Goal: Transaction & Acquisition: Download file/media

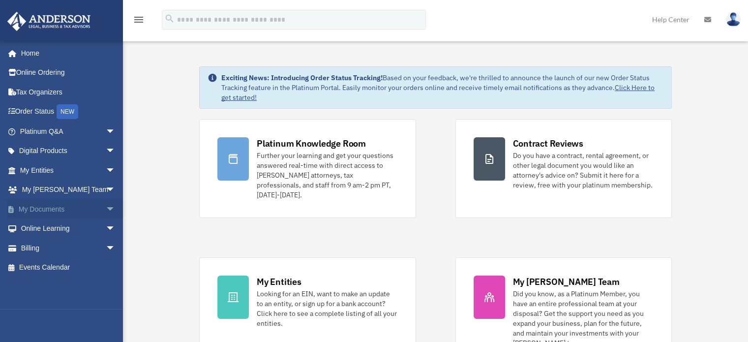
click at [53, 203] on link "My Documents arrow_drop_down" at bounding box center [68, 209] width 123 height 20
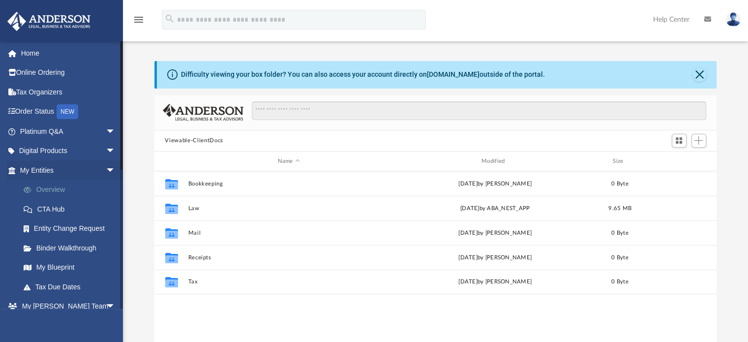
scroll to position [216, 555]
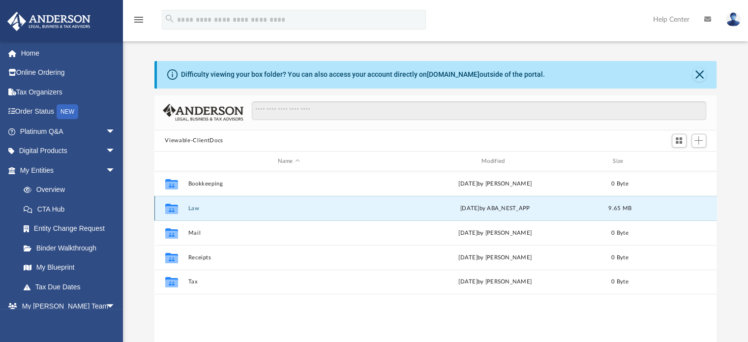
click at [192, 206] on button "Law" at bounding box center [289, 208] width 202 height 6
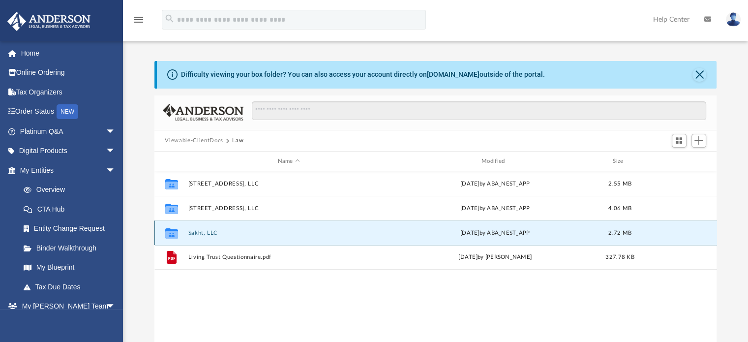
click at [202, 232] on button "Sakht, LLC" at bounding box center [289, 233] width 202 height 6
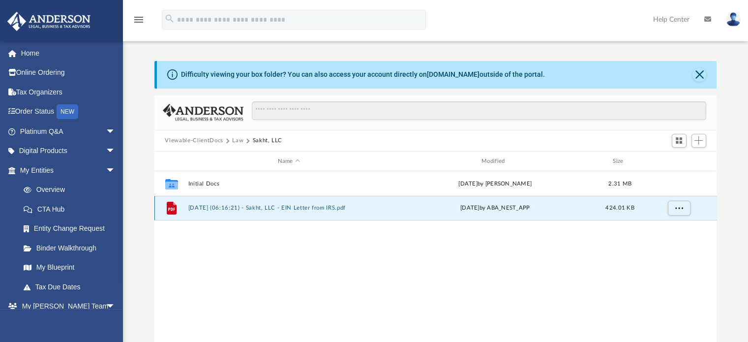
click at [257, 205] on button "2025.07.11 (06:16:21) - Sakht, LLC - EIN Letter from IRS.pdf" at bounding box center [289, 208] width 202 height 6
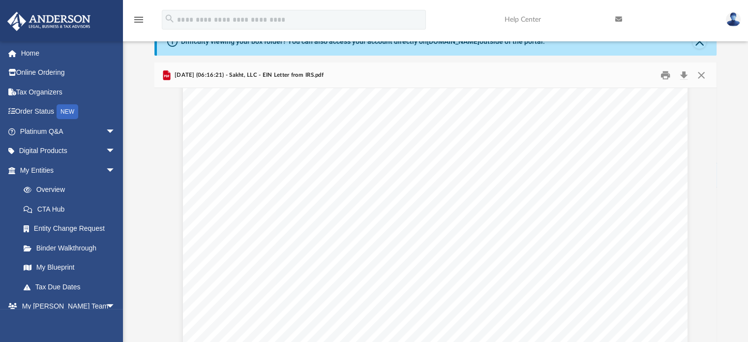
scroll to position [0, 0]
click at [700, 71] on button "Close" at bounding box center [701, 74] width 18 height 15
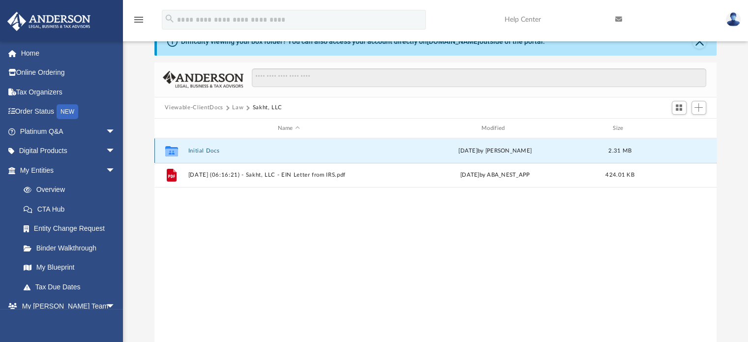
click at [209, 148] on button "Initial Docs" at bounding box center [289, 151] width 202 height 6
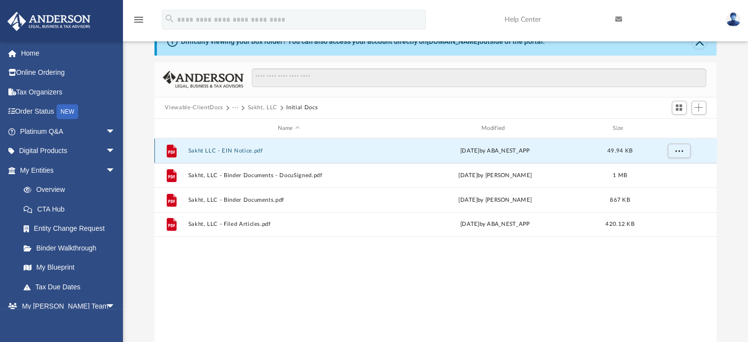
click at [224, 150] on button "Sakht LLC - EIN Notice.pdf" at bounding box center [289, 151] width 202 height 6
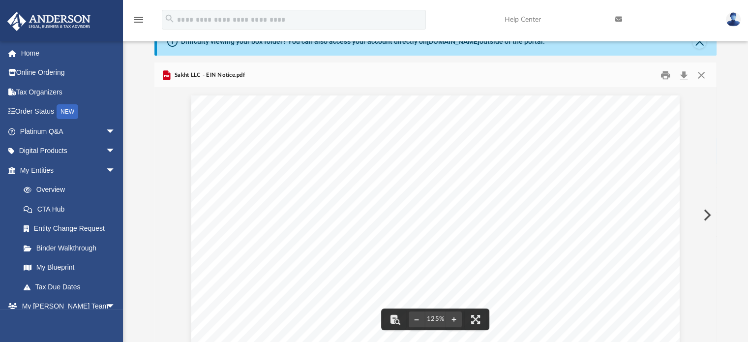
click at [707, 210] on button "Preview" at bounding box center [706, 215] width 22 height 28
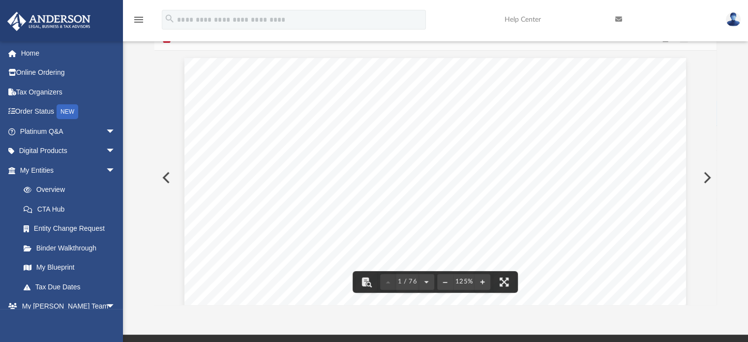
click at [706, 178] on button "Preview" at bounding box center [706, 178] width 22 height 28
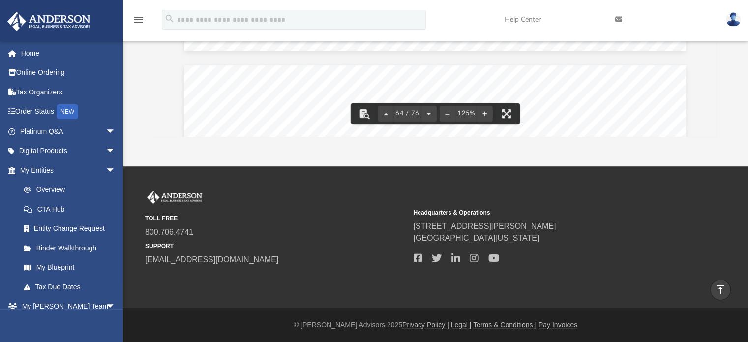
scroll to position [42355, 0]
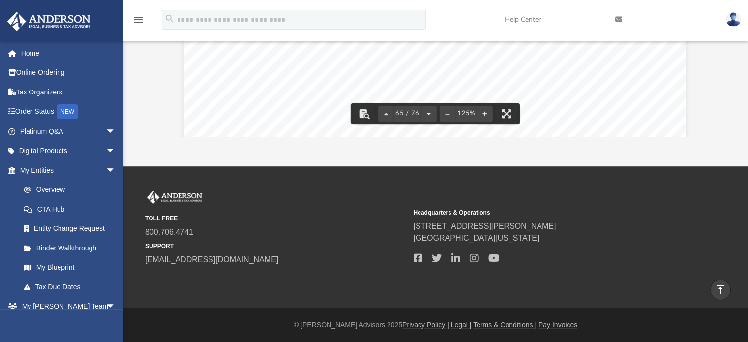
scroll to position [0, 0]
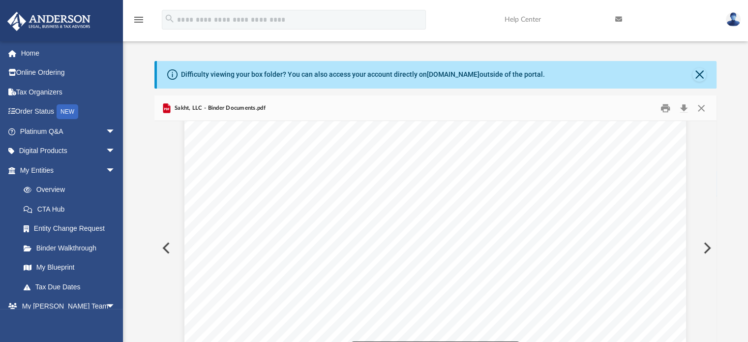
click at [710, 249] on button "Preview" at bounding box center [706, 248] width 22 height 28
click at [165, 246] on button "Preview" at bounding box center [165, 248] width 22 height 28
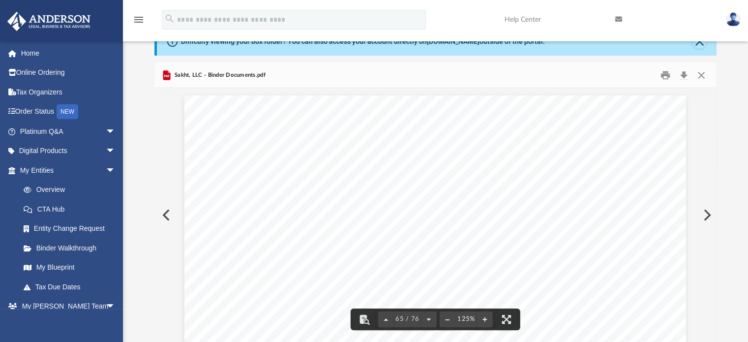
click at [167, 212] on button "Preview" at bounding box center [165, 215] width 22 height 28
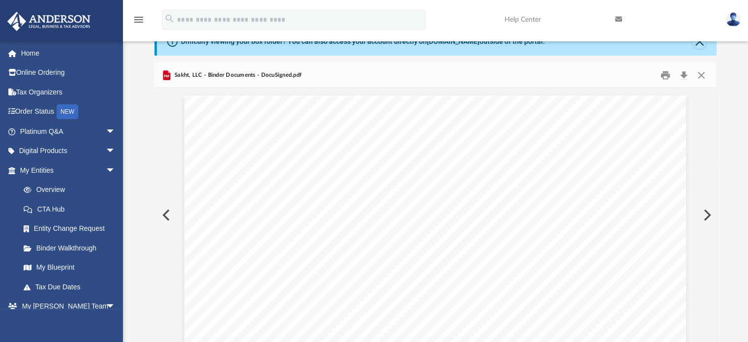
click at [163, 215] on button "Preview" at bounding box center [165, 215] width 22 height 28
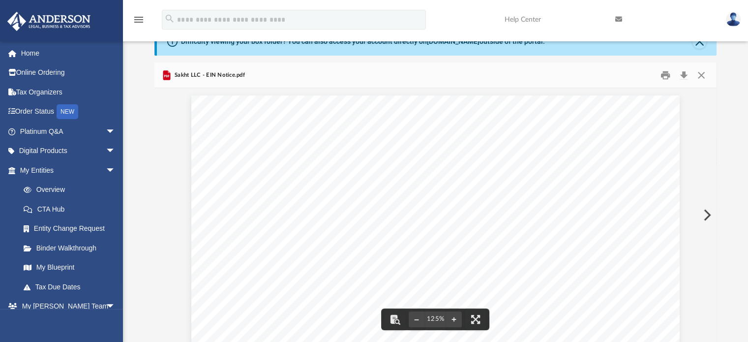
scroll to position [451, 0]
click at [702, 73] on button "Close" at bounding box center [701, 74] width 18 height 15
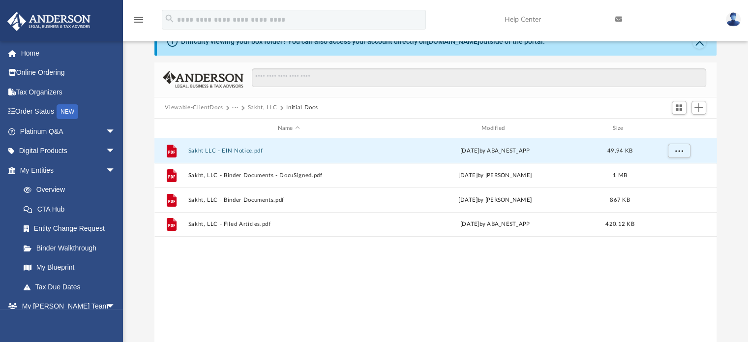
click at [259, 105] on button "Sakht, LLC" at bounding box center [262, 107] width 30 height 9
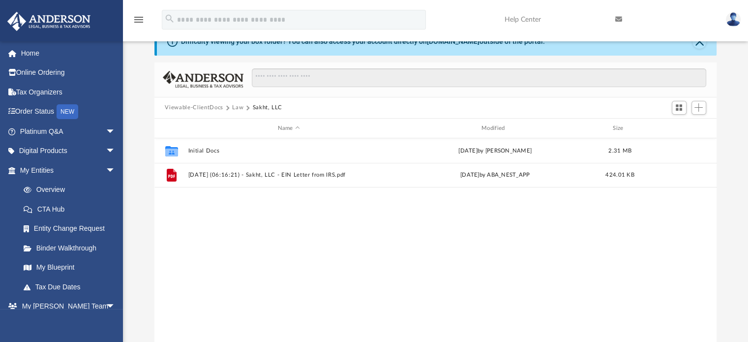
click at [239, 108] on button "Law" at bounding box center [237, 107] width 11 height 9
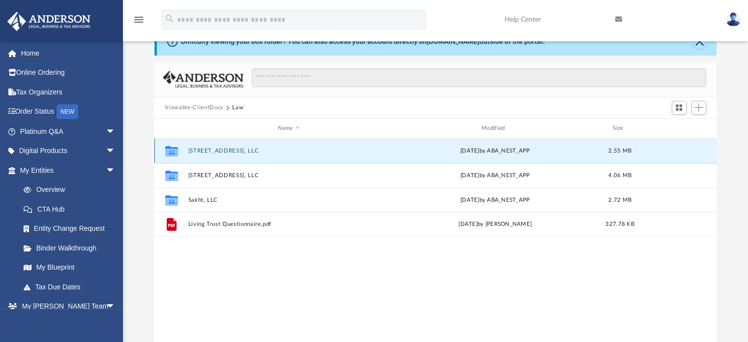
click at [219, 149] on button "[STREET_ADDRESS], LLC" at bounding box center [289, 151] width 202 height 6
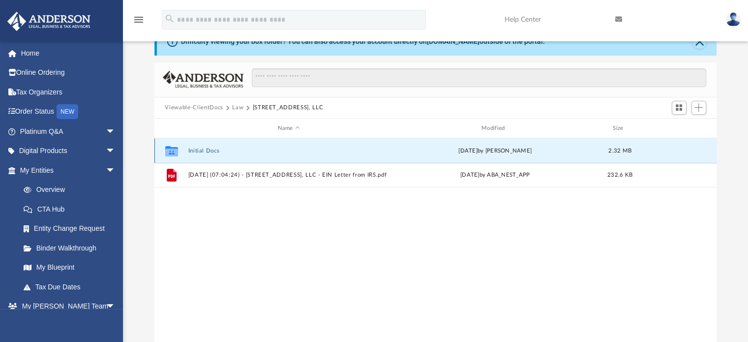
click at [201, 149] on button "Initial Docs" at bounding box center [289, 151] width 202 height 6
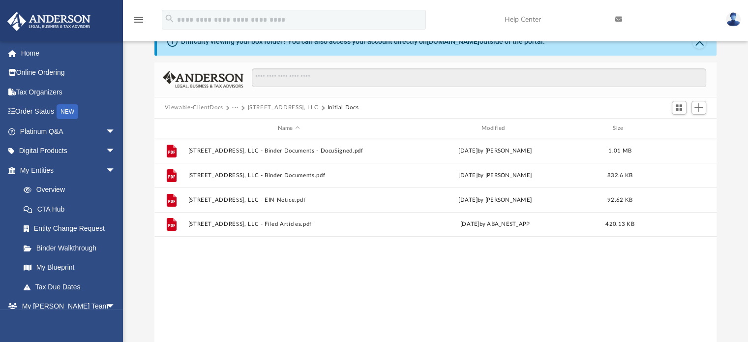
click at [279, 106] on button "[STREET_ADDRESS], LLC" at bounding box center [282, 107] width 71 height 9
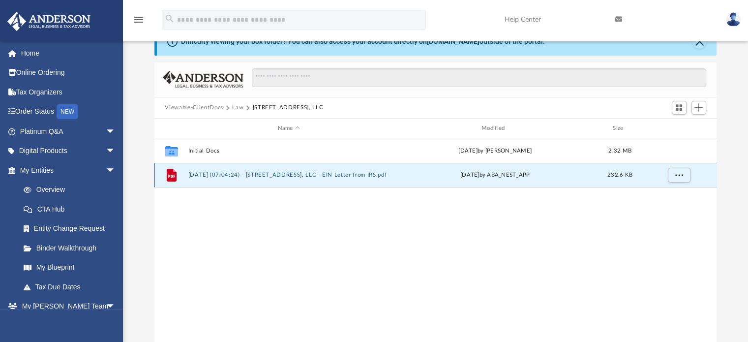
click at [277, 173] on button "[DATE] (07:04:24) - [STREET_ADDRESS], LLC - EIN Letter from IRS.pdf" at bounding box center [289, 175] width 202 height 6
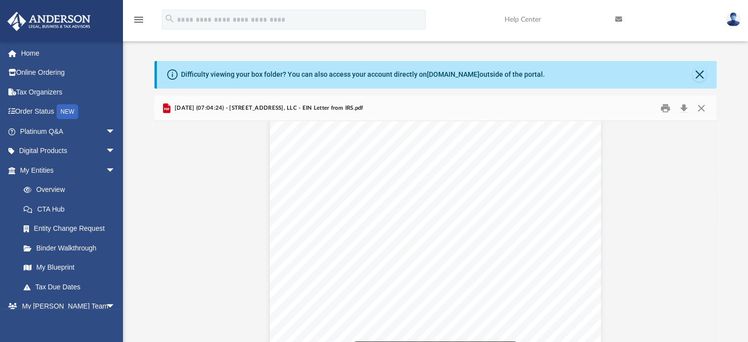
scroll to position [0, 0]
click at [697, 107] on button "Close" at bounding box center [701, 107] width 18 height 15
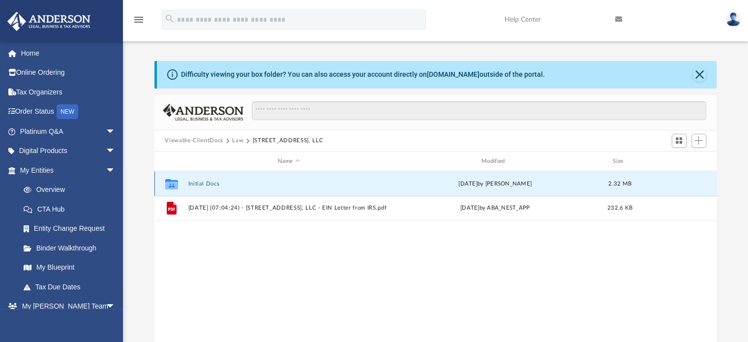
click at [208, 180] on button "Initial Docs" at bounding box center [289, 183] width 202 height 6
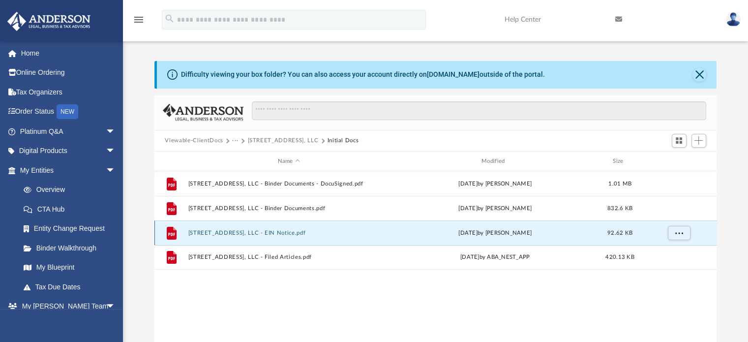
click at [259, 232] on button "212 Taper Ave, LLC - EIN Notice.pdf" at bounding box center [289, 233] width 202 height 6
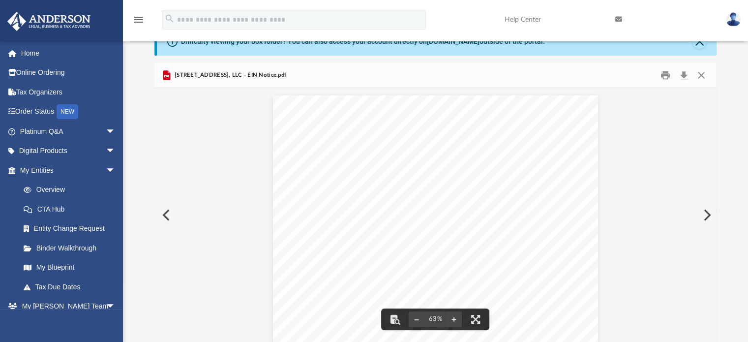
click at [165, 212] on button "Preview" at bounding box center [165, 215] width 22 height 28
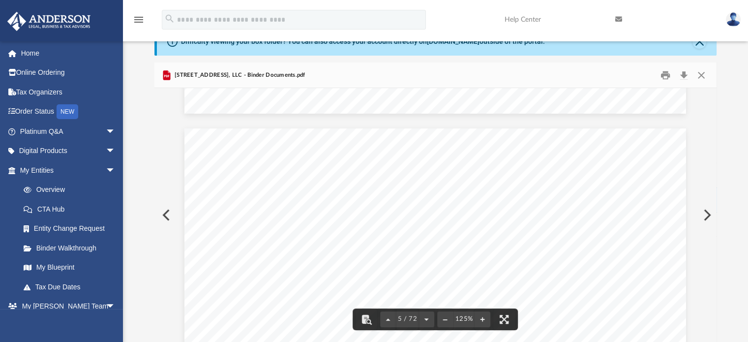
click at [161, 212] on button "Preview" at bounding box center [165, 215] width 22 height 28
click at [710, 214] on button "Preview" at bounding box center [706, 215] width 22 height 28
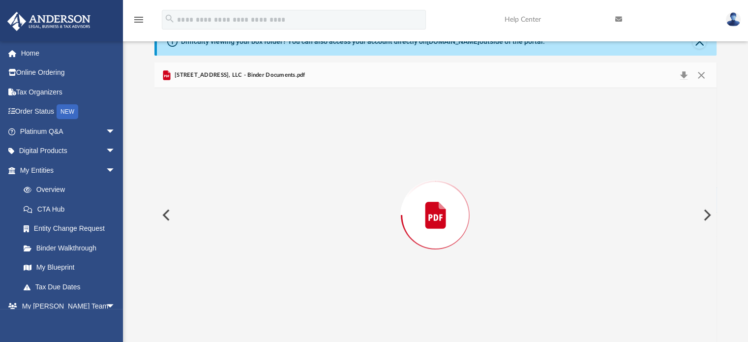
click at [709, 214] on button "Preview" at bounding box center [706, 215] width 22 height 28
click at [708, 213] on button "Preview" at bounding box center [706, 215] width 22 height 28
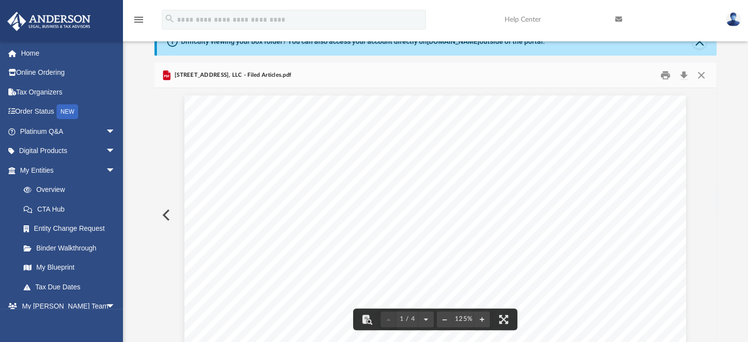
scroll to position [0, 0]
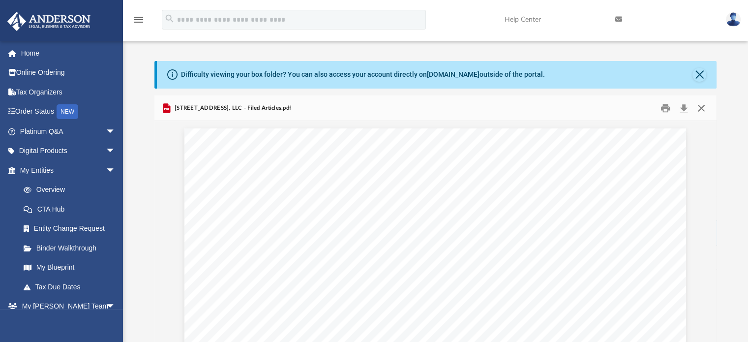
click at [704, 108] on button "Close" at bounding box center [701, 107] width 18 height 15
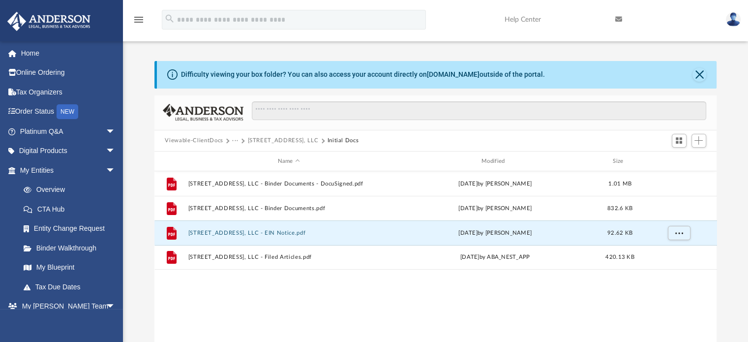
click at [257, 137] on button "[STREET_ADDRESS], LLC" at bounding box center [282, 140] width 71 height 9
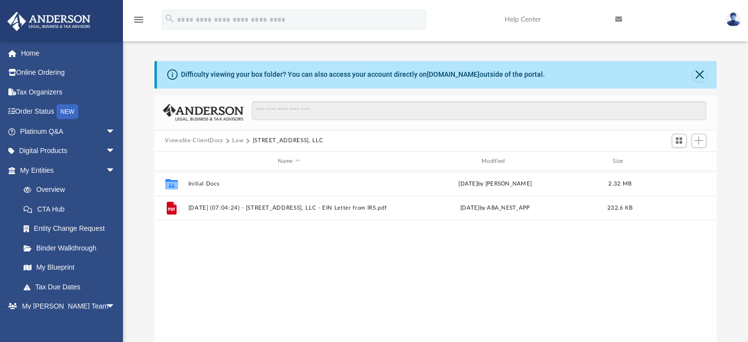
click at [240, 139] on button "Law" at bounding box center [237, 140] width 11 height 9
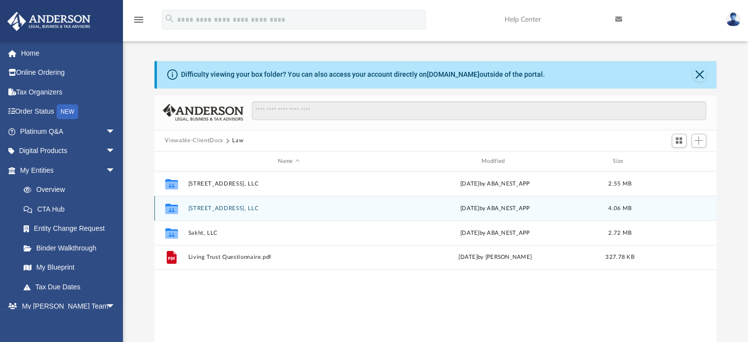
click at [210, 204] on div "Collaborated Folder [STREET_ADDRESS], LLC [DATE] by ABA_NEST_APP 4.06 MB" at bounding box center [435, 208] width 563 height 25
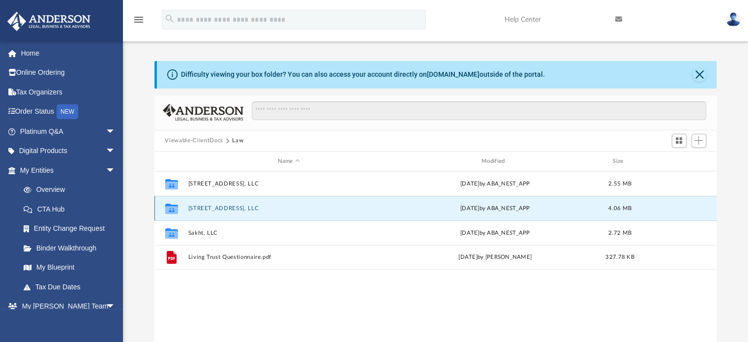
click at [205, 207] on button "[STREET_ADDRESS], LLC" at bounding box center [289, 208] width 202 height 6
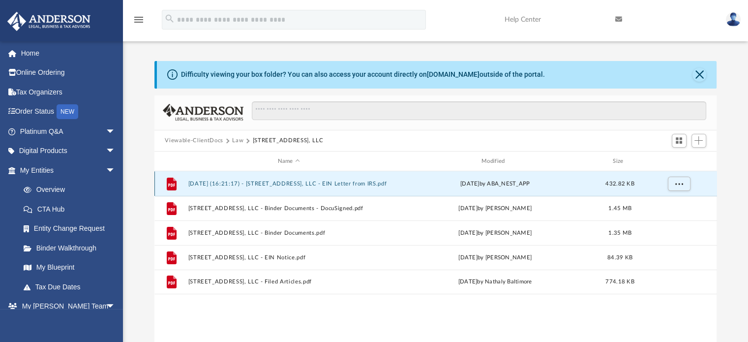
click at [292, 182] on button "[DATE] (16:21:17) - [STREET_ADDRESS], LLC - EIN Letter from IRS.pdf" at bounding box center [289, 183] width 202 height 6
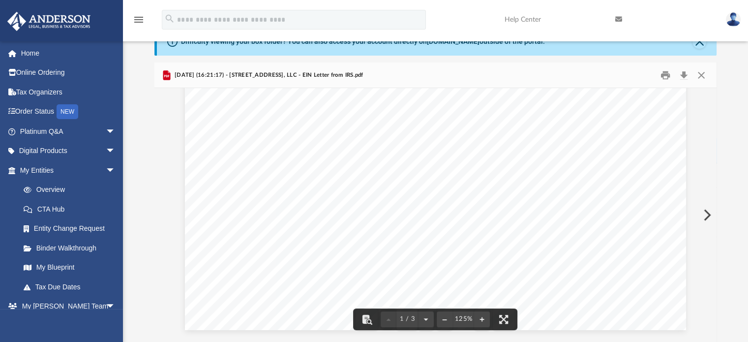
scroll to position [386, 0]
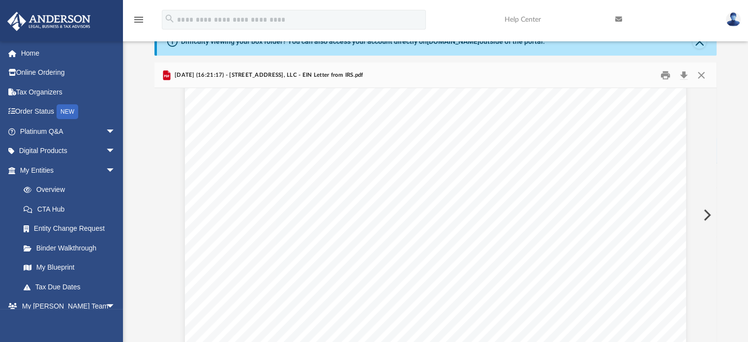
click at [704, 213] on button "Preview" at bounding box center [706, 215] width 22 height 28
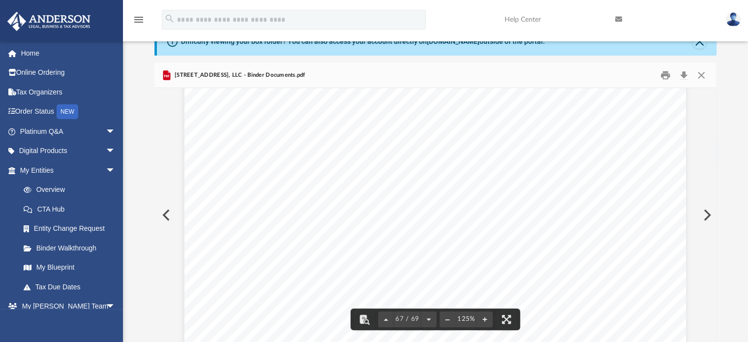
scroll to position [42438, 0]
click at [701, 77] on button "Close" at bounding box center [701, 74] width 18 height 15
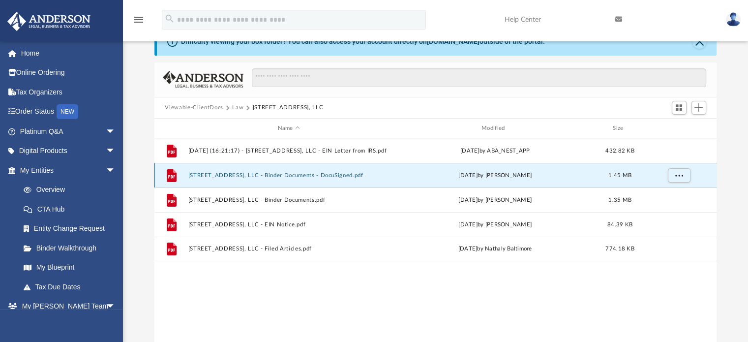
click at [288, 174] on button "[STREET_ADDRESS], LLC - Binder Documents - DocuSigned.pdf" at bounding box center [289, 175] width 202 height 6
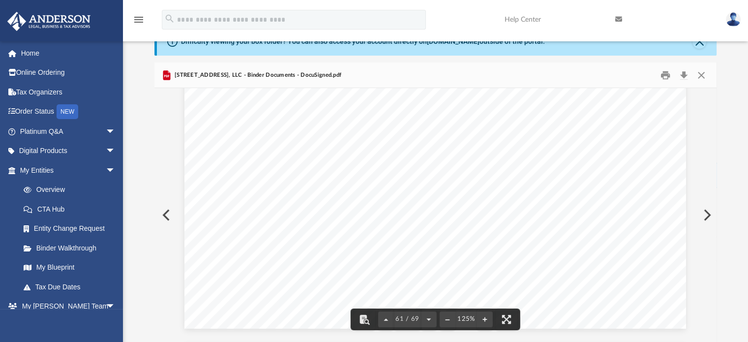
scroll to position [39052, 0]
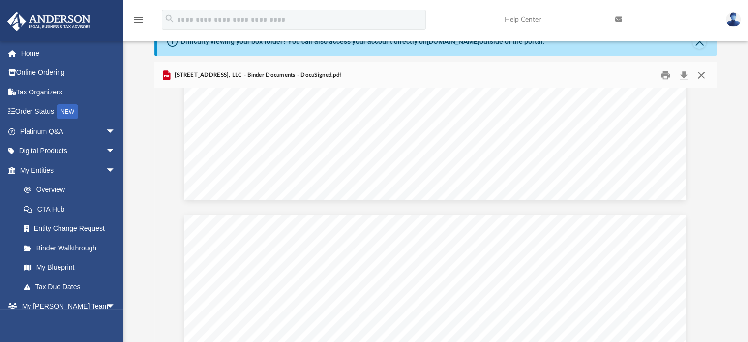
click at [704, 74] on button "Close" at bounding box center [701, 74] width 18 height 15
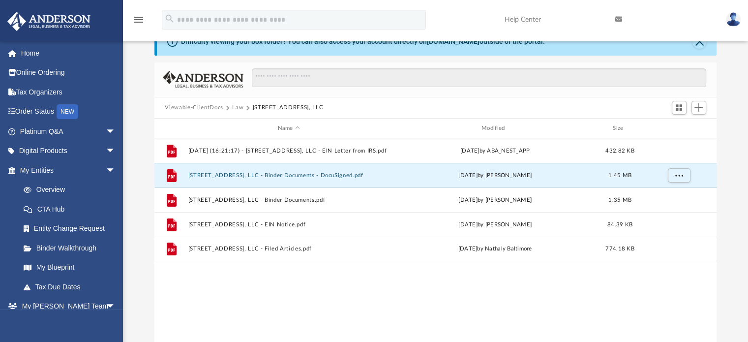
click at [235, 107] on button "Law" at bounding box center [237, 107] width 11 height 9
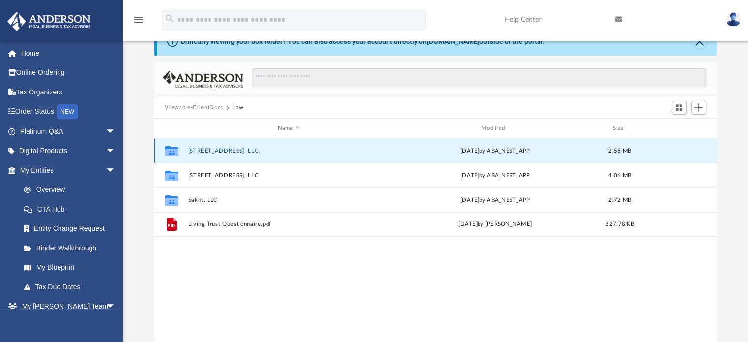
click at [220, 149] on button "[STREET_ADDRESS], LLC" at bounding box center [289, 151] width 202 height 6
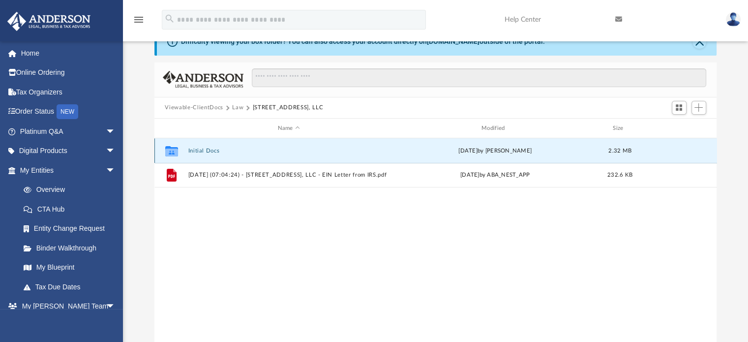
click at [218, 149] on button "Initial Docs" at bounding box center [289, 151] width 202 height 6
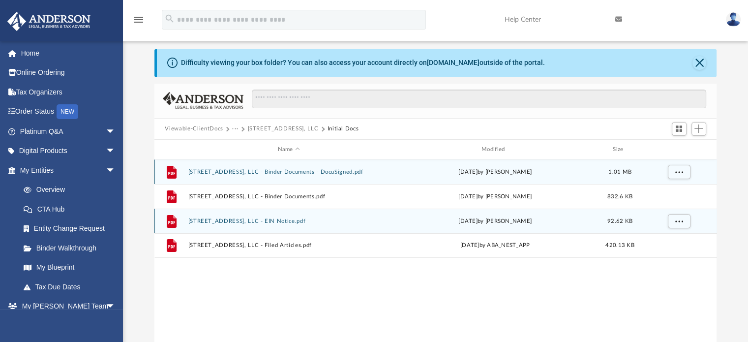
scroll to position [0, 0]
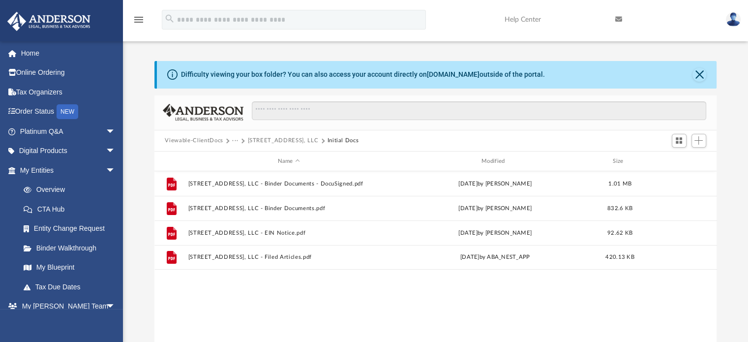
click at [268, 139] on button "[STREET_ADDRESS], LLC" at bounding box center [282, 140] width 71 height 9
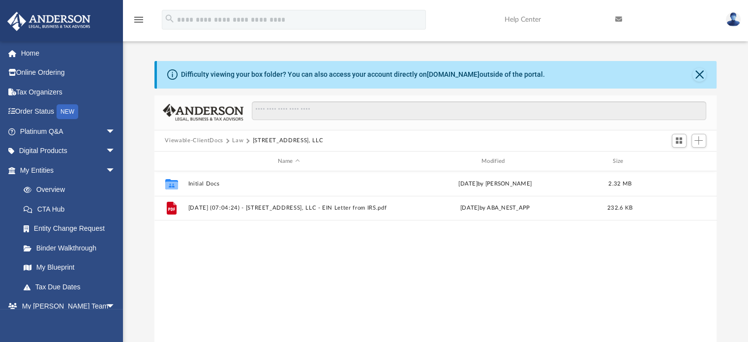
click at [240, 139] on button "Law" at bounding box center [237, 140] width 11 height 9
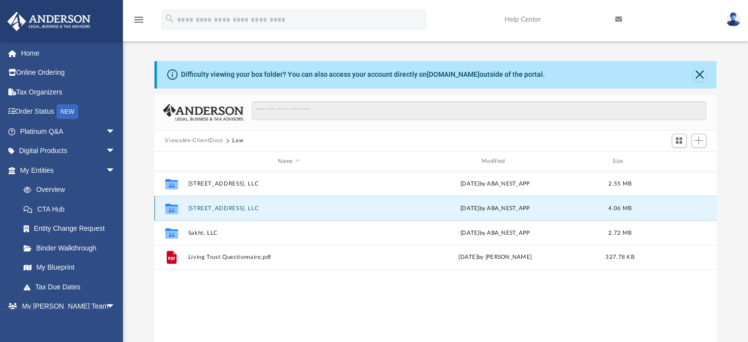
click at [220, 207] on button "[STREET_ADDRESS], LLC" at bounding box center [289, 208] width 202 height 6
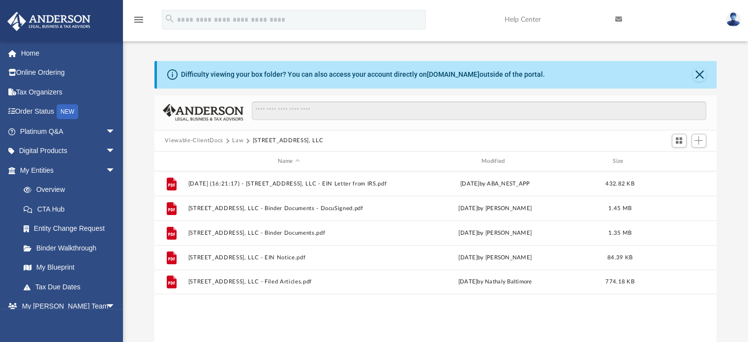
click at [235, 139] on button "Law" at bounding box center [237, 140] width 11 height 9
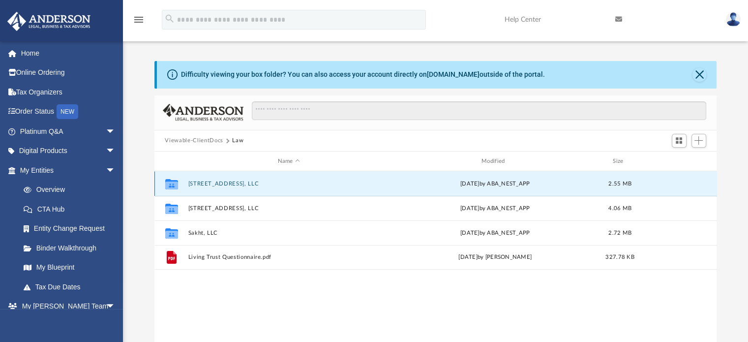
click at [189, 181] on button "[STREET_ADDRESS], LLC" at bounding box center [289, 183] width 202 height 6
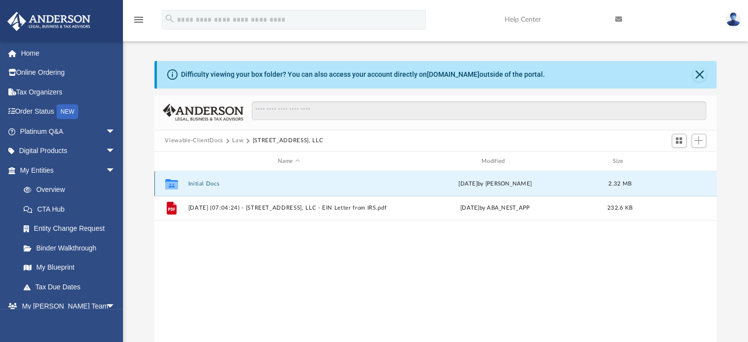
click at [205, 182] on button "Initial Docs" at bounding box center [289, 183] width 202 height 6
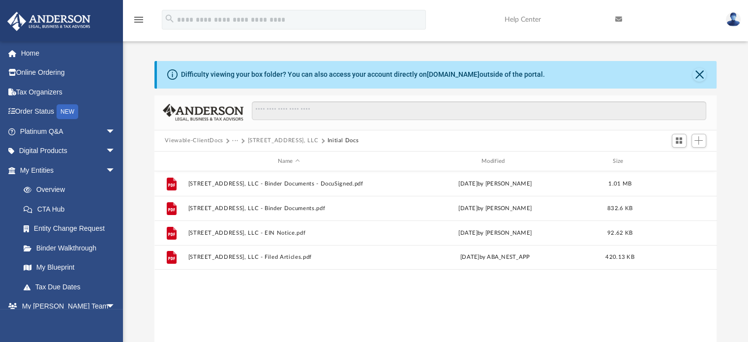
click at [234, 138] on button "···" at bounding box center [235, 140] width 6 height 9
click at [241, 160] on li "Law" at bounding box center [242, 157] width 11 height 10
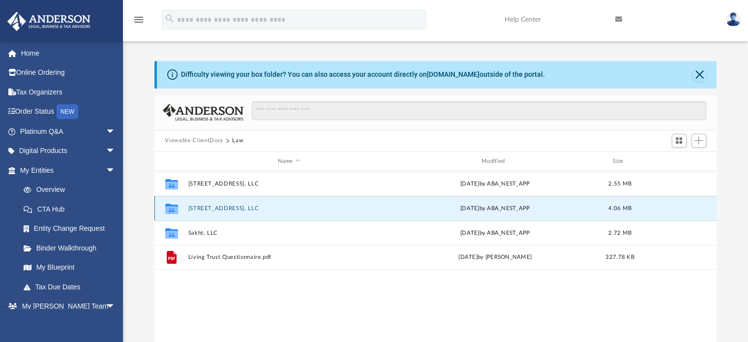
click at [214, 206] on button "[STREET_ADDRESS], LLC" at bounding box center [289, 208] width 202 height 6
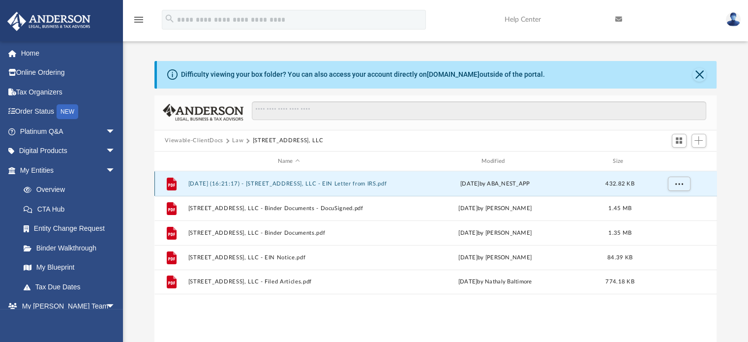
click at [270, 180] on button "[DATE] (16:21:17) - [STREET_ADDRESS], LLC - EIN Letter from IRS.pdf" at bounding box center [289, 183] width 202 height 6
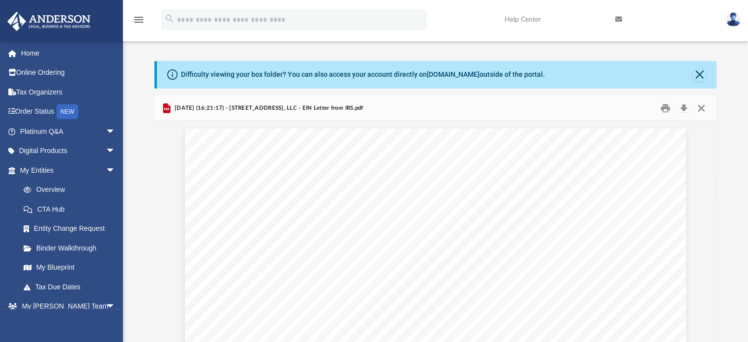
click at [702, 109] on button "Close" at bounding box center [701, 107] width 18 height 15
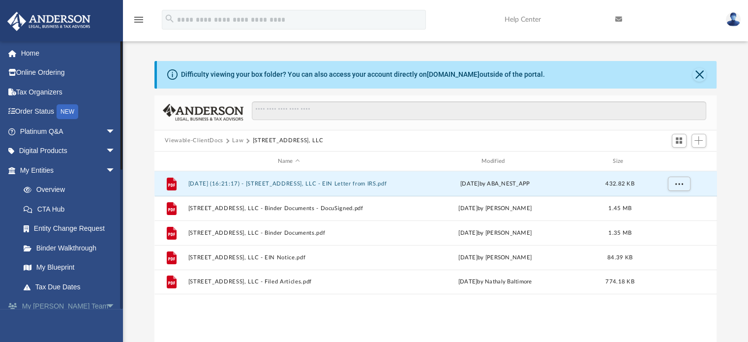
click at [77, 304] on link "My Anderson Team arrow_drop_down" at bounding box center [68, 307] width 123 height 20
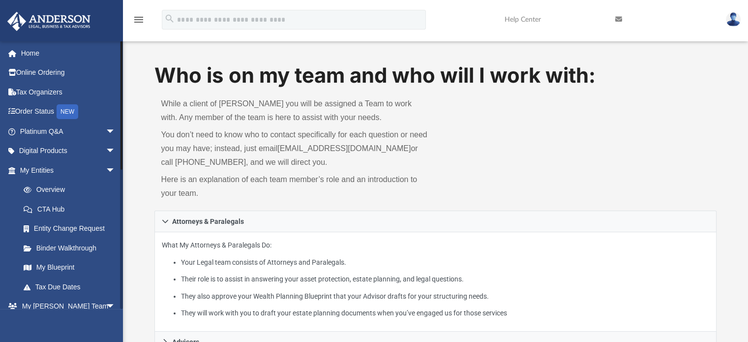
scroll to position [281, 0]
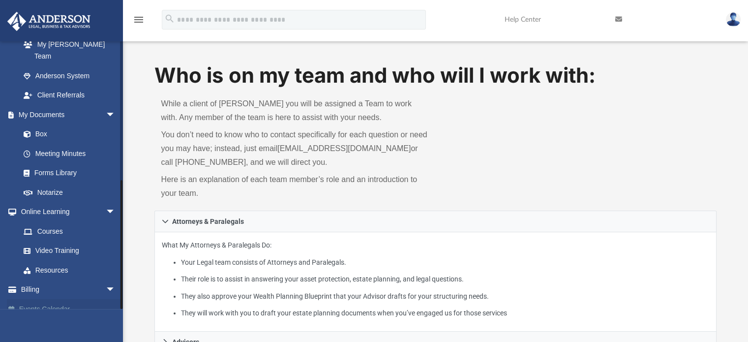
click at [61, 299] on link "Events Calendar" at bounding box center [68, 309] width 123 height 20
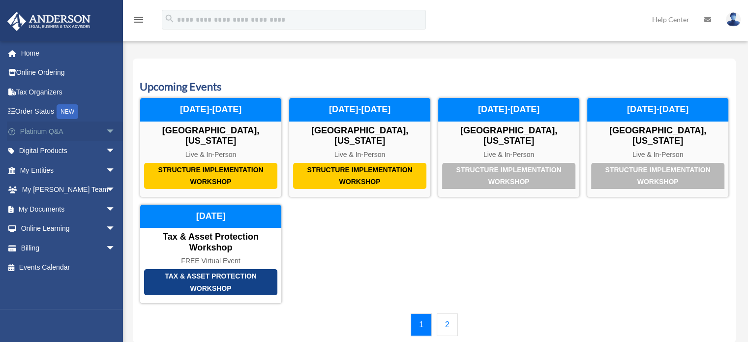
click at [40, 128] on link "Platinum Q&A arrow_drop_down" at bounding box center [68, 131] width 123 height 20
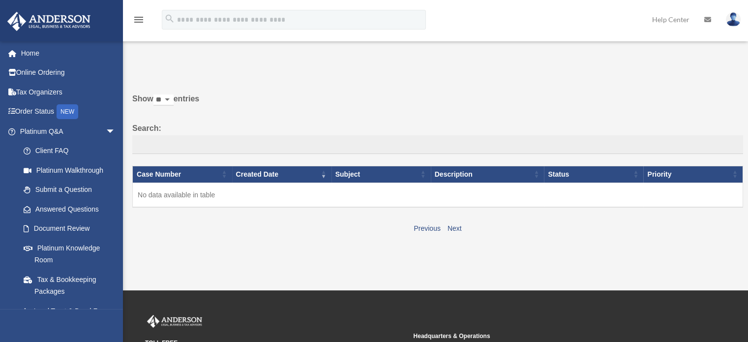
click at [214, 194] on td "No data available in table" at bounding box center [438, 194] width 610 height 25
click at [69, 188] on link "Submit a Question" at bounding box center [72, 190] width 117 height 20
click at [70, 188] on link "Submit a Question" at bounding box center [72, 190] width 117 height 20
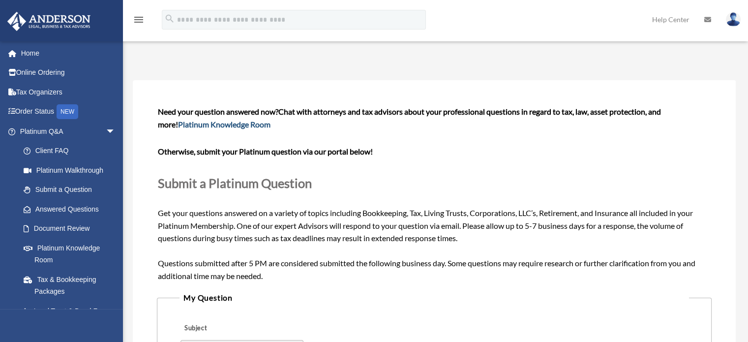
click at [225, 123] on link "Platinum Knowledge Room" at bounding box center [224, 124] width 92 height 9
click at [39, 231] on link "Document Review" at bounding box center [72, 229] width 117 height 20
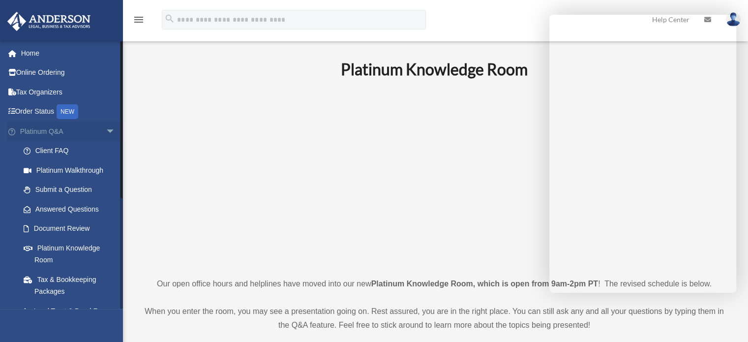
click at [106, 129] on span "arrow_drop_down" at bounding box center [116, 131] width 20 height 20
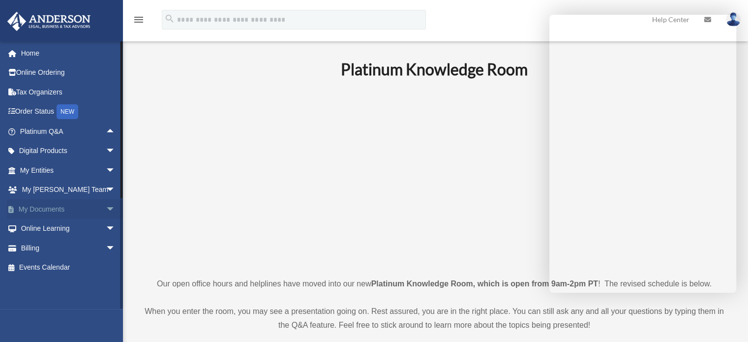
click at [106, 209] on span "arrow_drop_down" at bounding box center [116, 209] width 20 height 20
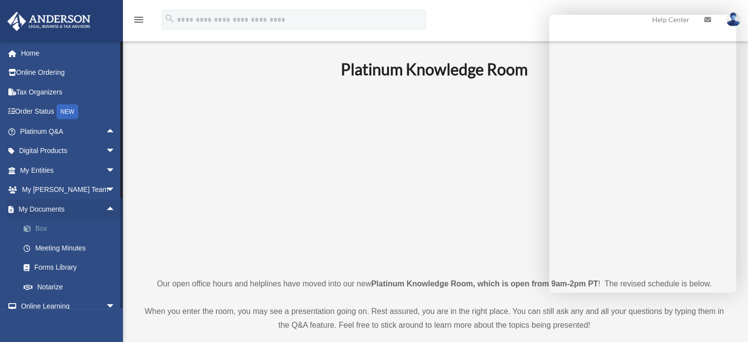
click at [45, 227] on link "Box" at bounding box center [72, 229] width 117 height 20
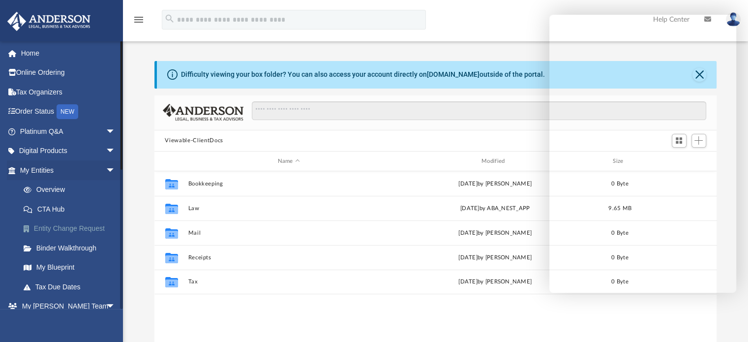
scroll to position [216, 555]
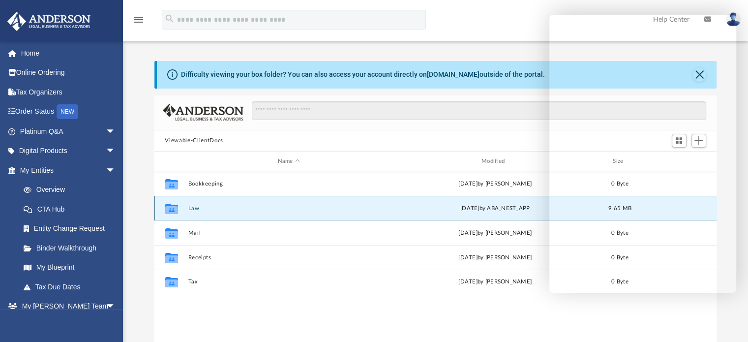
click at [193, 206] on button "Law" at bounding box center [289, 208] width 202 height 6
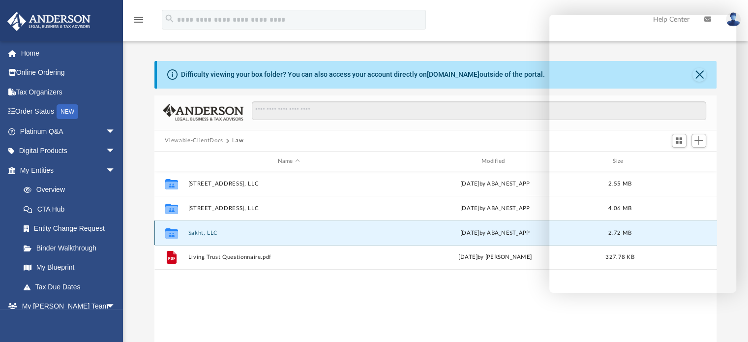
click at [198, 233] on button "Sakht, LLC" at bounding box center [289, 233] width 202 height 6
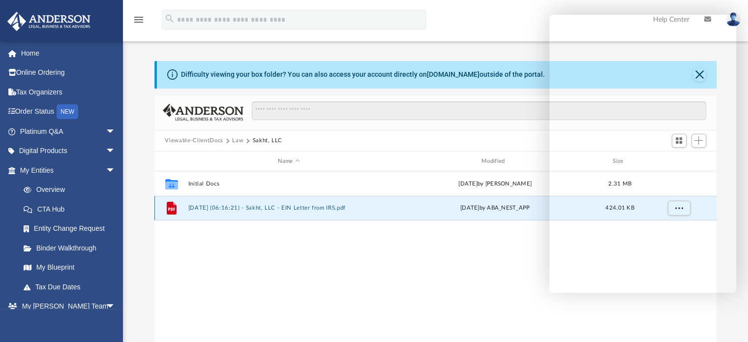
click at [222, 206] on button "2025.07.11 (06:16:21) - Sakht, LLC - EIN Letter from IRS.pdf" at bounding box center [289, 208] width 202 height 6
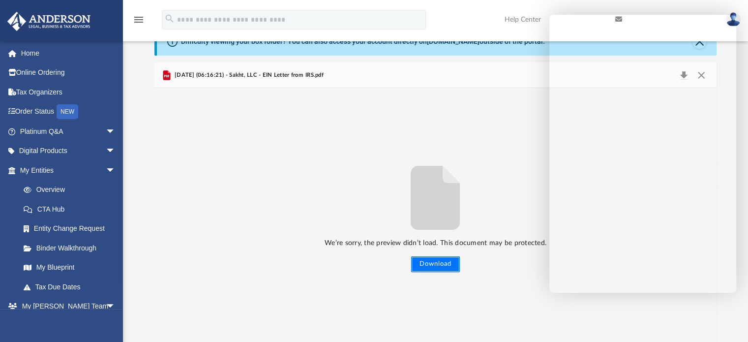
drag, startPoint x: 439, startPoint y: 264, endPoint x: 431, endPoint y: 263, distance: 8.0
click at [439, 264] on button "Download" at bounding box center [435, 264] width 49 height 16
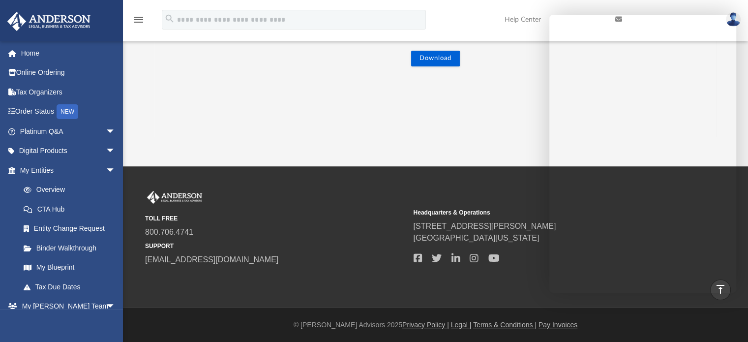
scroll to position [0, 0]
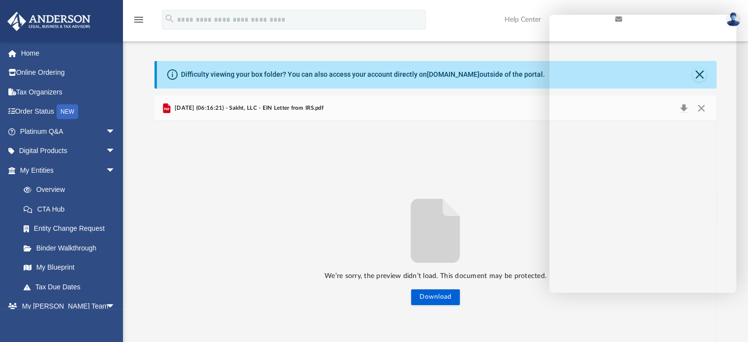
click at [398, 127] on div "We’re sorry, the preview didn’t load. This document may be protected. Download" at bounding box center [435, 248] width 563 height 254
click at [106, 169] on span "arrow_drop_down" at bounding box center [116, 170] width 20 height 20
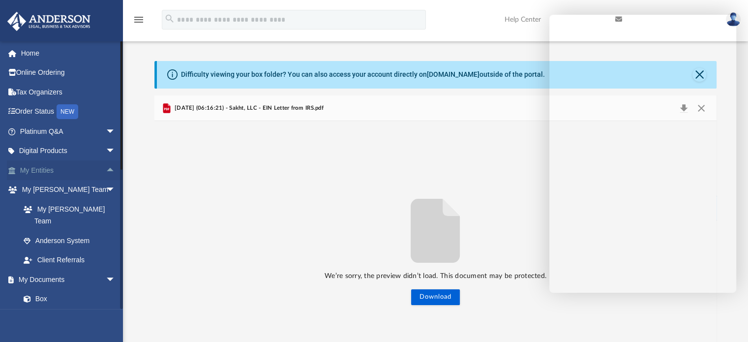
click at [106, 169] on span "arrow_drop_up" at bounding box center [116, 170] width 20 height 20
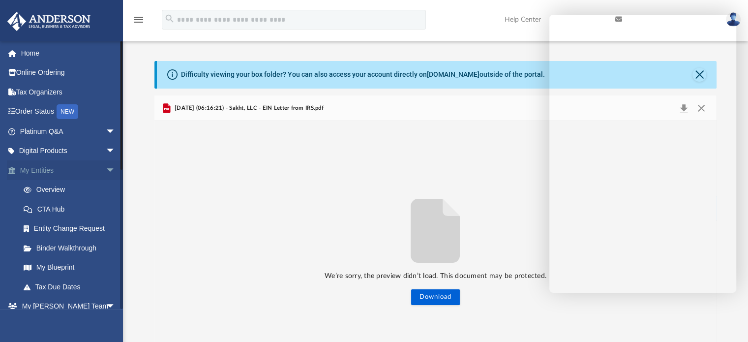
click at [106, 169] on span "arrow_drop_down" at bounding box center [116, 170] width 20 height 20
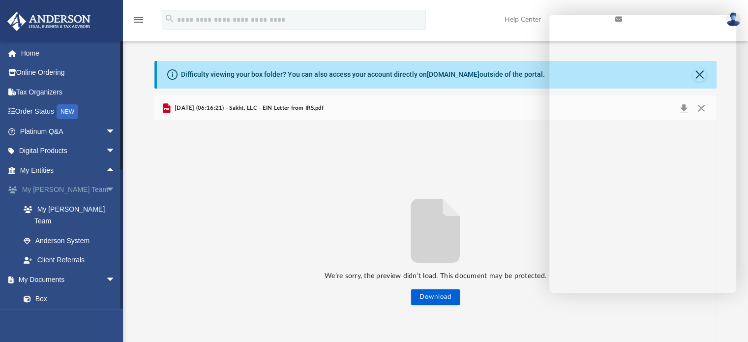
click at [106, 191] on span "arrow_drop_down" at bounding box center [116, 190] width 20 height 20
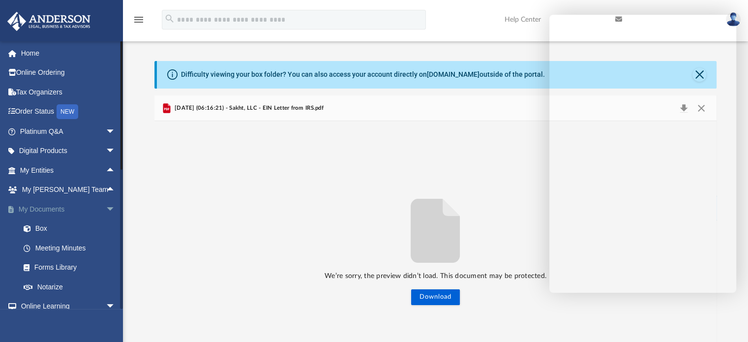
click at [106, 207] on span "arrow_drop_down" at bounding box center [116, 209] width 20 height 20
click at [106, 228] on span "arrow_drop_down" at bounding box center [116, 229] width 20 height 20
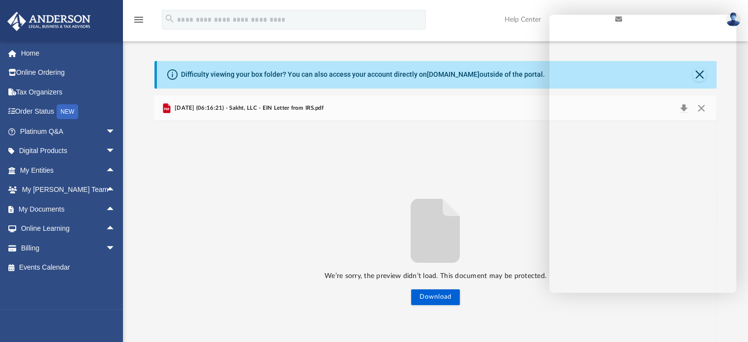
click at [271, 189] on div "We’re sorry, the preview didn’t load. This document may be protected. Download" at bounding box center [435, 248] width 563 height 254
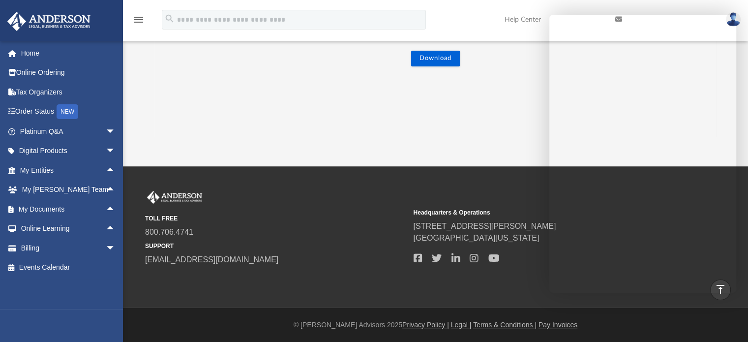
click at [311, 123] on div "We’re sorry, the preview didn’t load. This document may be protected. Download" at bounding box center [435, 9] width 563 height 254
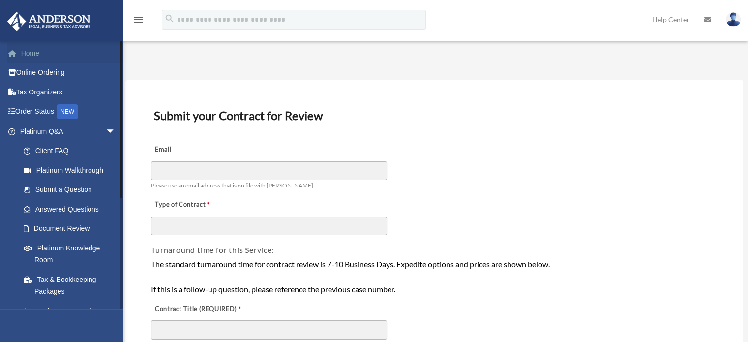
click at [27, 54] on link "Home" at bounding box center [68, 53] width 123 height 20
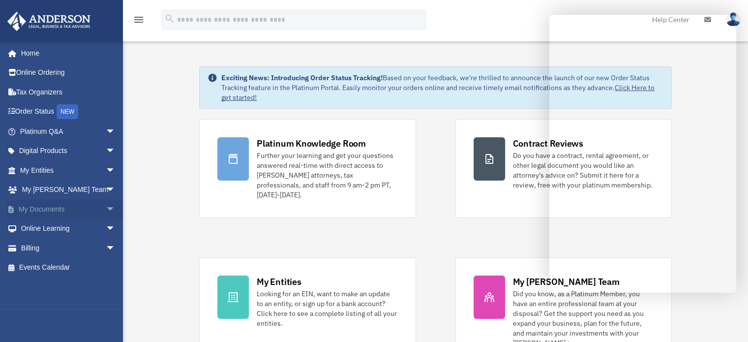
click at [106, 207] on span "arrow_drop_down" at bounding box center [116, 209] width 20 height 20
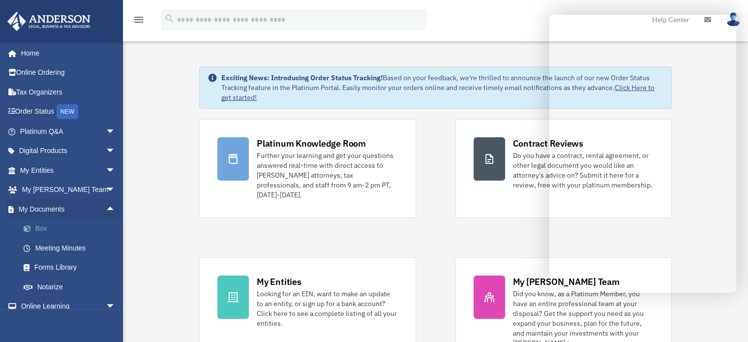
click at [43, 229] on link "Box" at bounding box center [72, 229] width 117 height 20
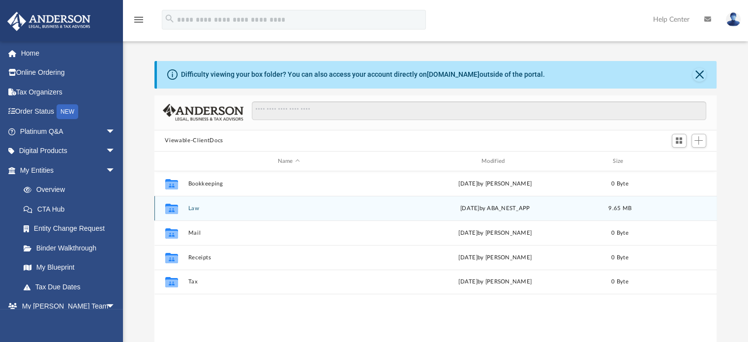
scroll to position [216, 555]
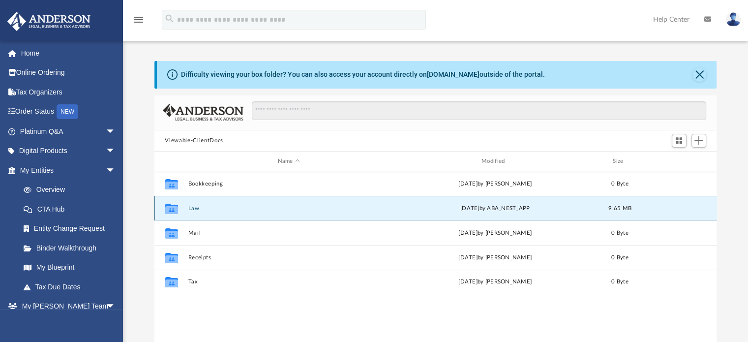
click at [195, 208] on button "Law" at bounding box center [289, 208] width 202 height 6
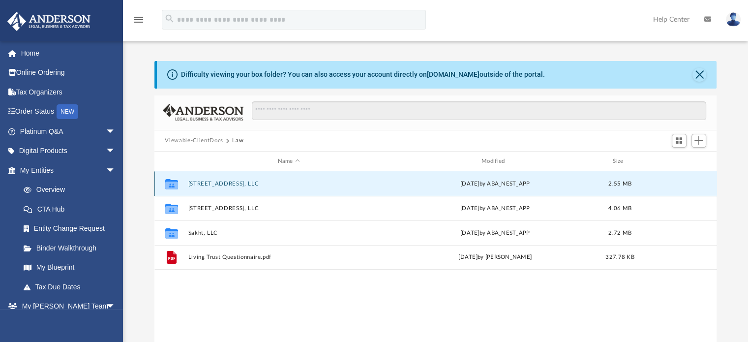
click at [220, 182] on button "[STREET_ADDRESS], LLC" at bounding box center [289, 183] width 202 height 6
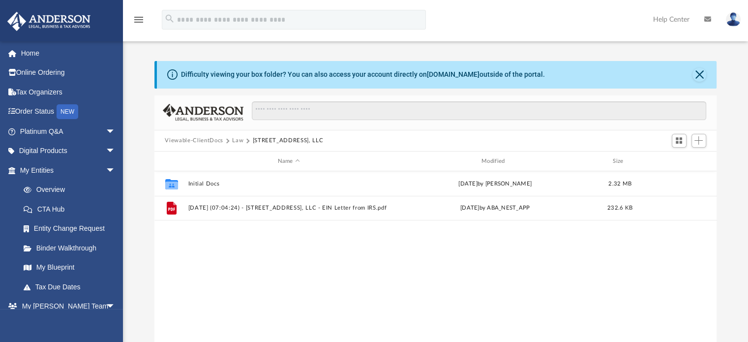
click at [240, 139] on button "Law" at bounding box center [237, 140] width 11 height 9
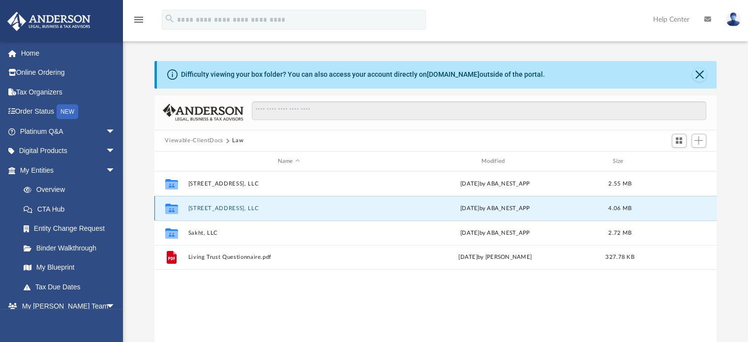
click at [221, 208] on button "[STREET_ADDRESS], LLC" at bounding box center [289, 208] width 202 height 6
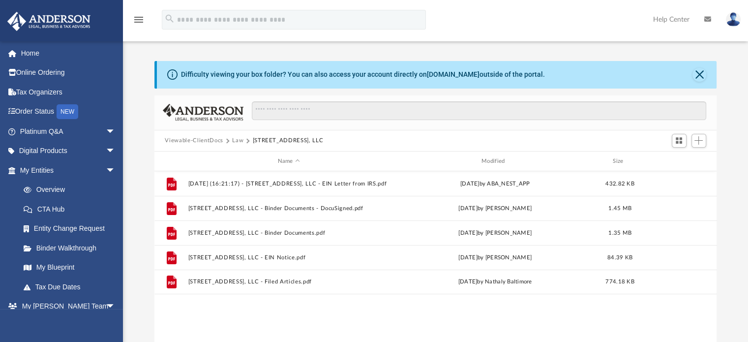
click at [741, 24] on link at bounding box center [734, 19] width 30 height 43
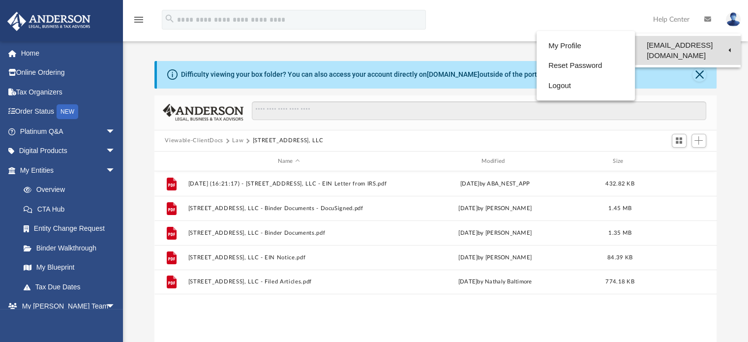
click at [706, 40] on link "[EMAIL_ADDRESS][DOMAIN_NAME]" at bounding box center [688, 50] width 106 height 29
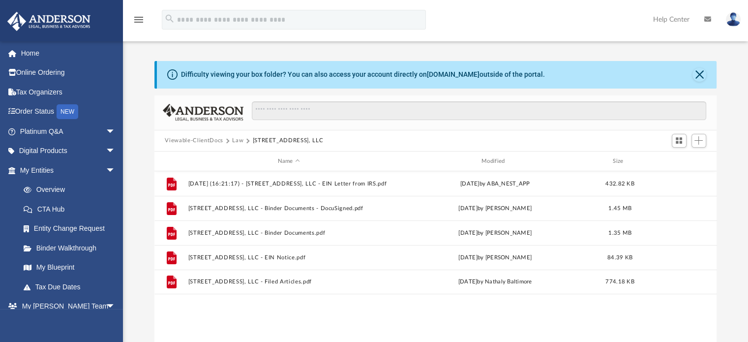
click at [734, 18] on img at bounding box center [733, 19] width 15 height 14
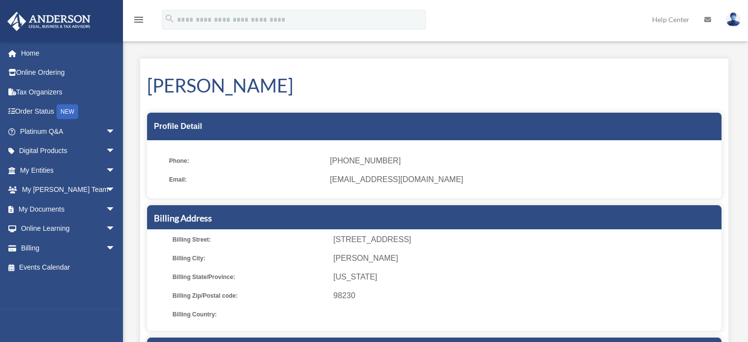
click at [735, 23] on img at bounding box center [733, 19] width 15 height 14
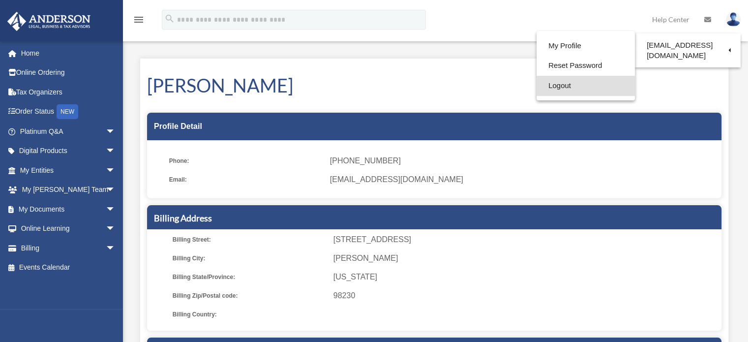
click at [565, 85] on link "Logout" at bounding box center [586, 86] width 98 height 20
